Goal: Transaction & Acquisition: Obtain resource

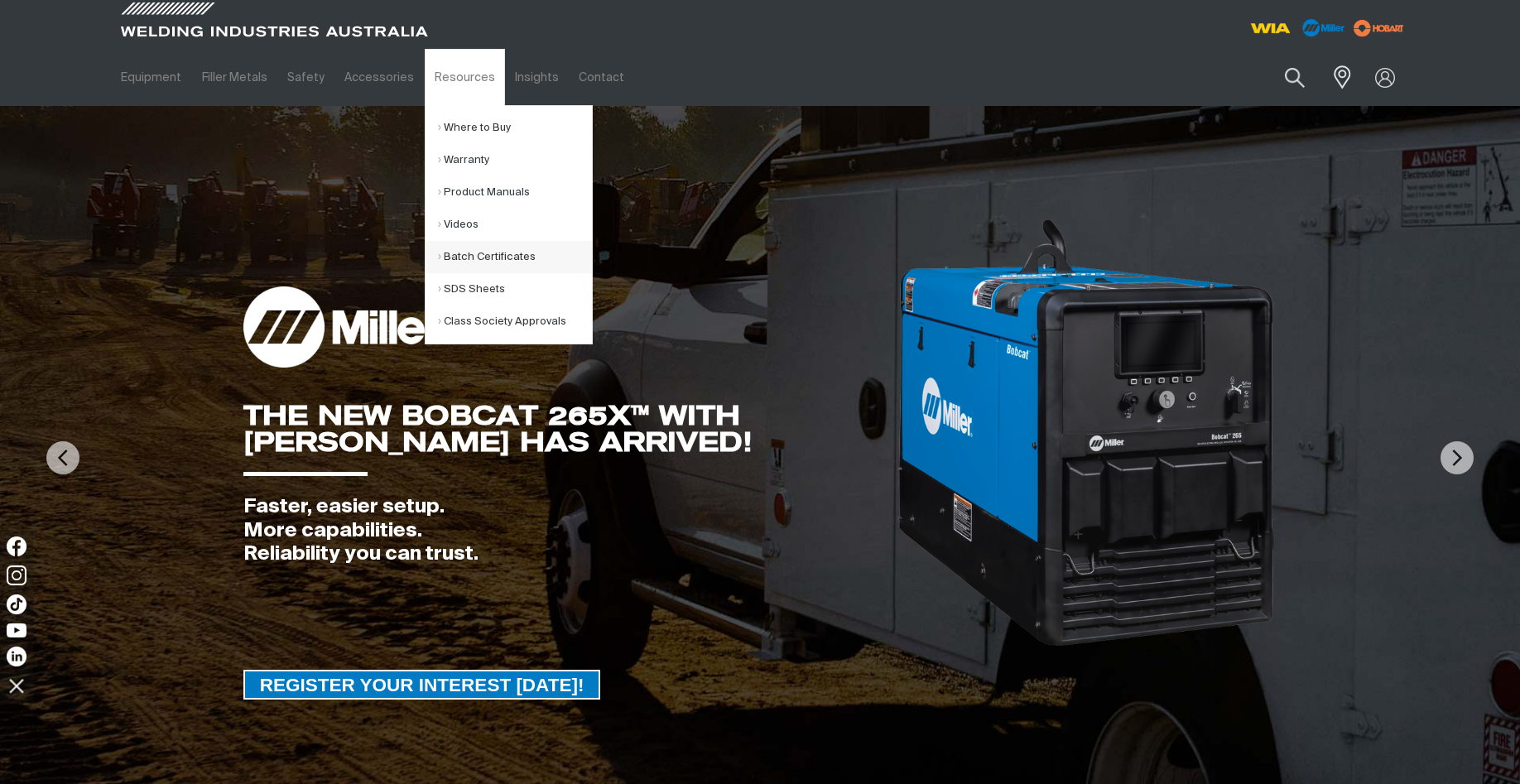
click at [487, 256] on link "Batch Certificates" at bounding box center [515, 257] width 154 height 32
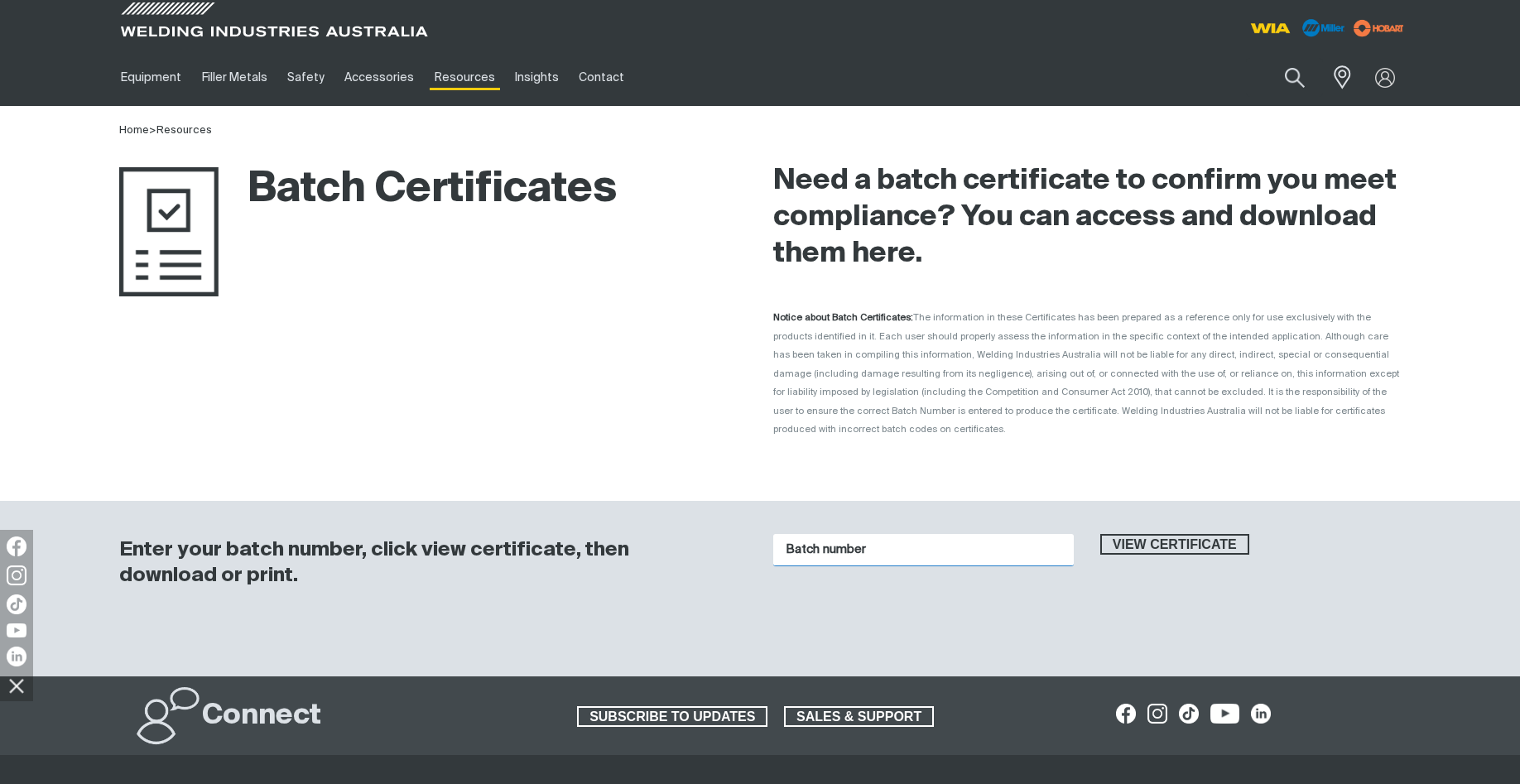
click at [807, 535] on input "Batch number" at bounding box center [924, 550] width 301 height 32
click at [1137, 534] on span "View certificate" at bounding box center [1175, 544] width 146 height 22
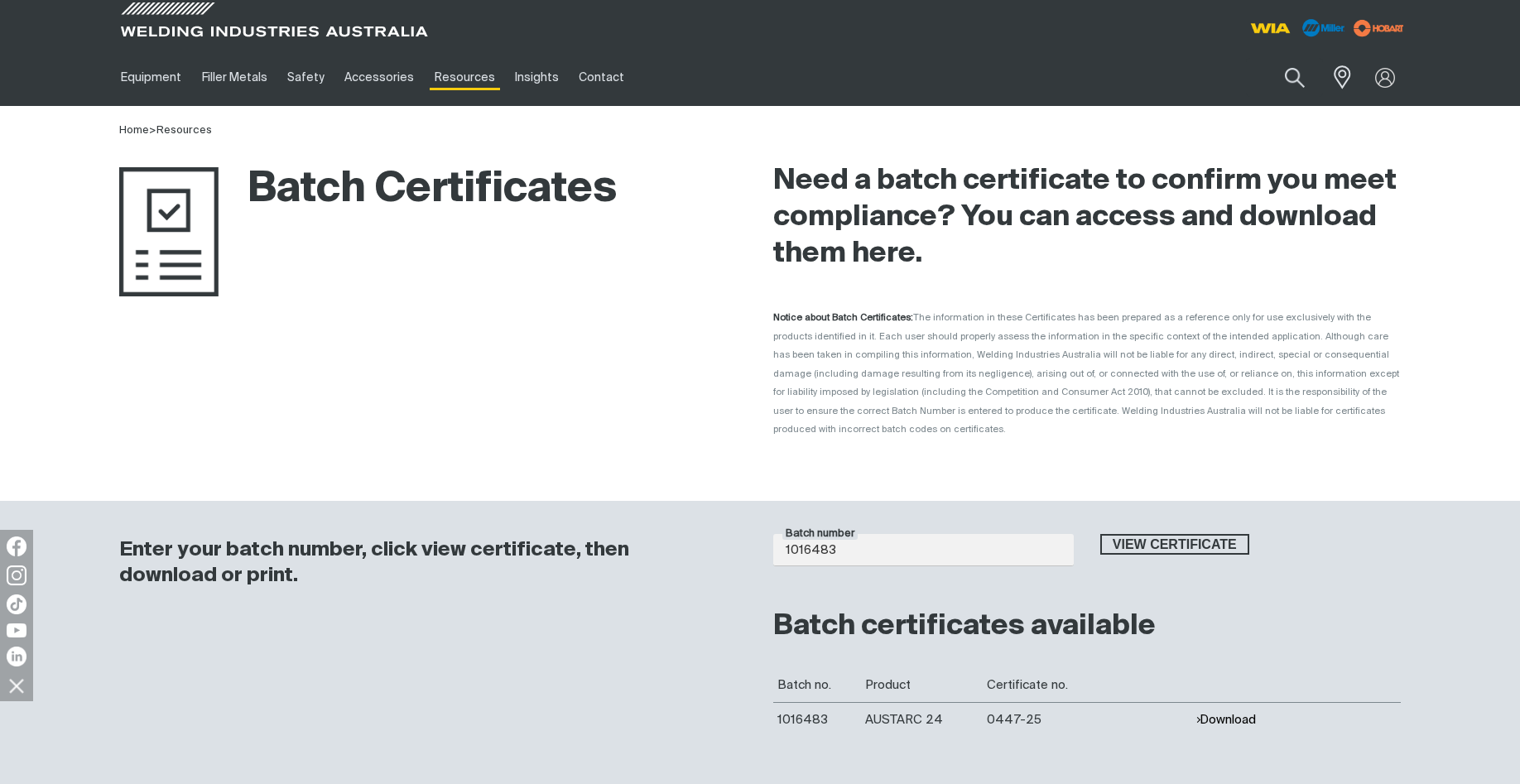
click at [1224, 713] on button "Download" at bounding box center [1226, 720] width 61 height 14
drag, startPoint x: 852, startPoint y: 533, endPoint x: 747, endPoint y: 539, distance: 105.2
click at [774, 539] on input "1016483" at bounding box center [924, 550] width 301 height 32
type input "1016482"
click at [1125, 534] on span "View certificate" at bounding box center [1175, 544] width 146 height 22
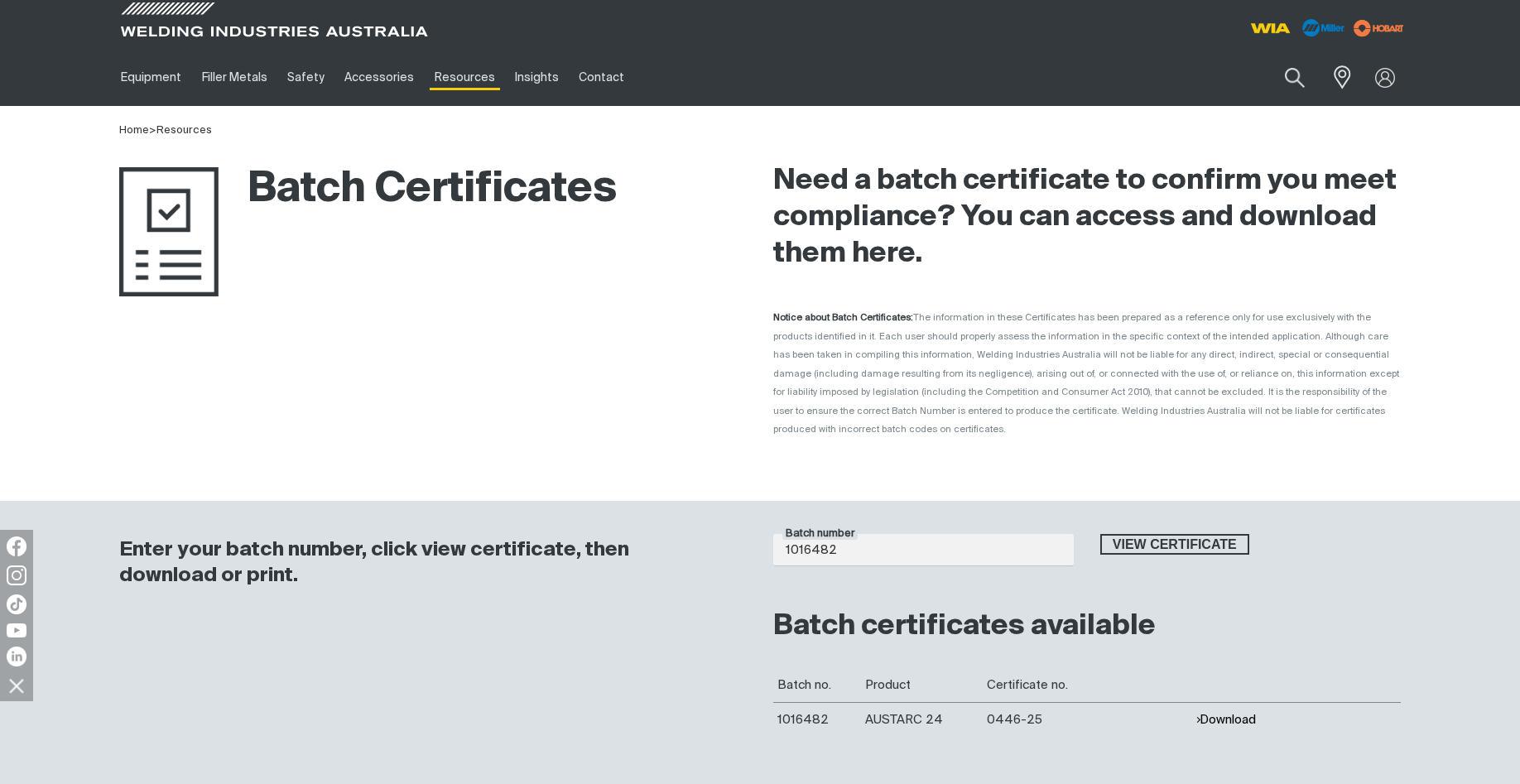
click at [1218, 713] on button "Download" at bounding box center [1226, 720] width 61 height 14
